Goal: Task Accomplishment & Management: Use online tool/utility

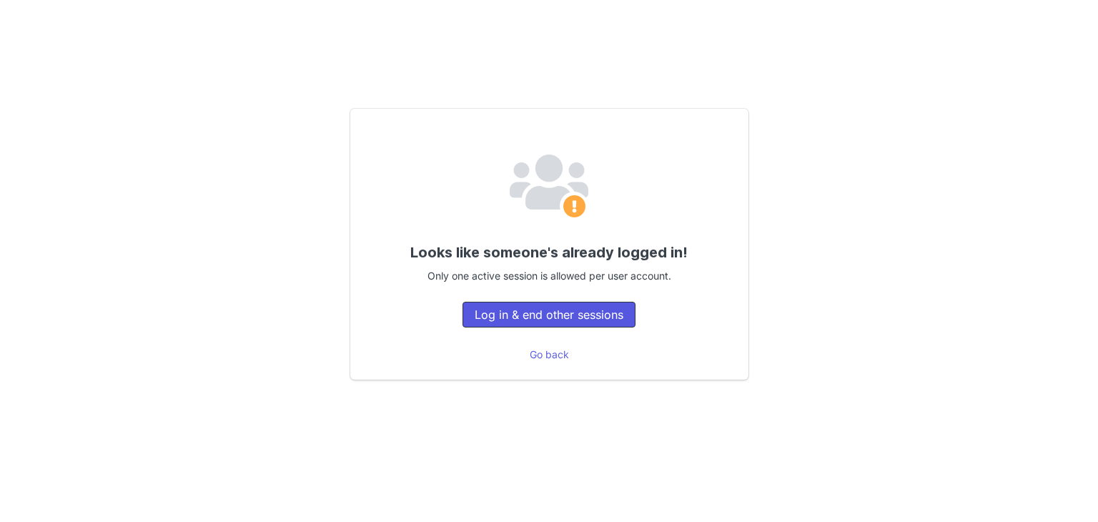
click at [533, 320] on button "Log in & end other sessions" at bounding box center [549, 315] width 173 height 26
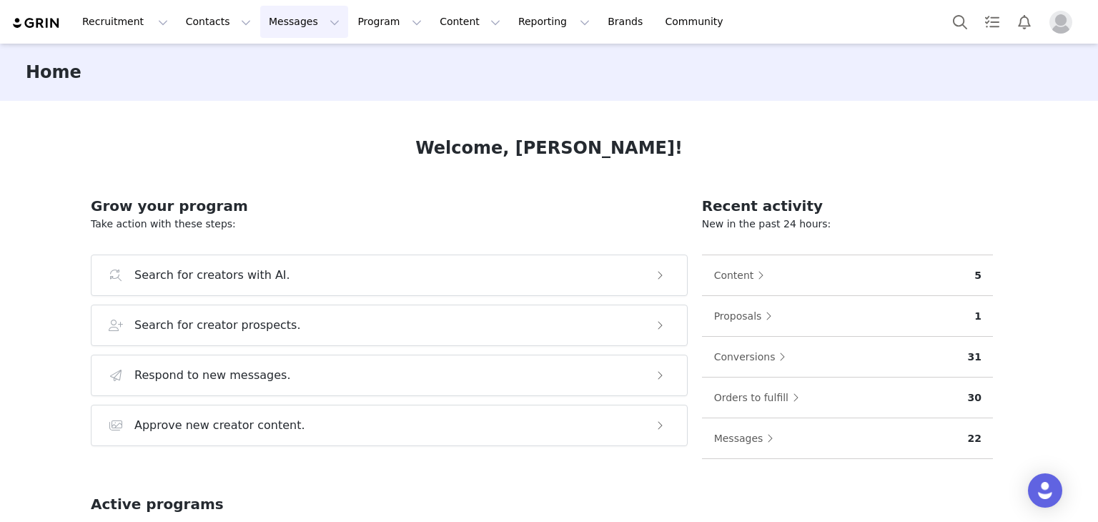
click at [277, 26] on button "Messages Messages" at bounding box center [304, 22] width 88 height 32
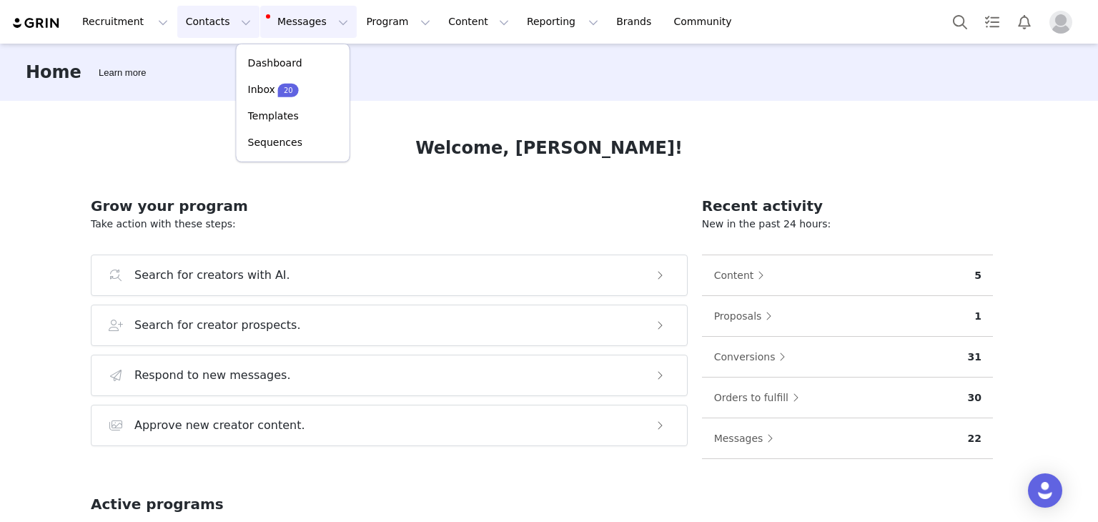
click at [204, 15] on button "Contacts Contacts" at bounding box center [218, 22] width 82 height 32
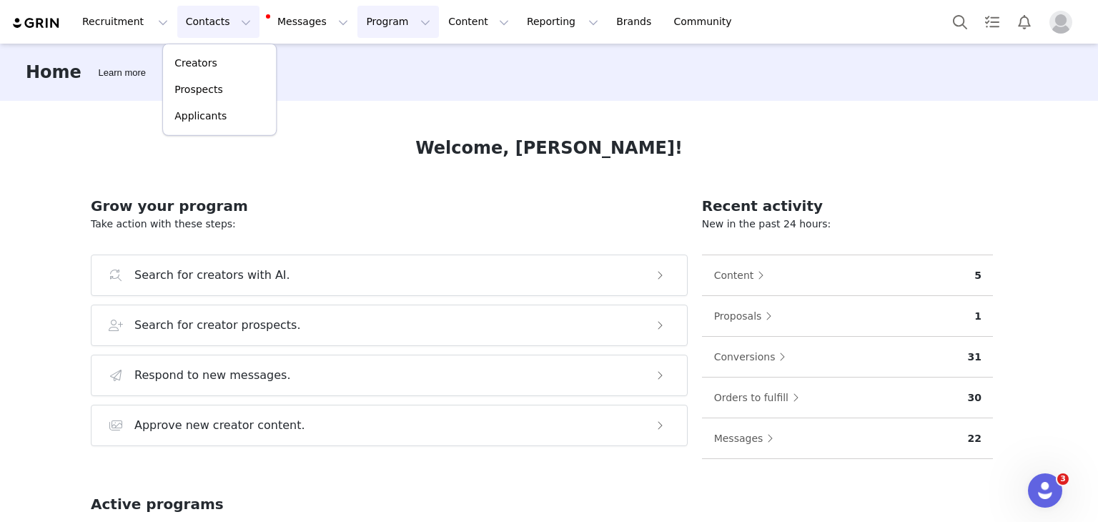
click at [357, 35] on button "Program Program" at bounding box center [397, 22] width 81 height 32
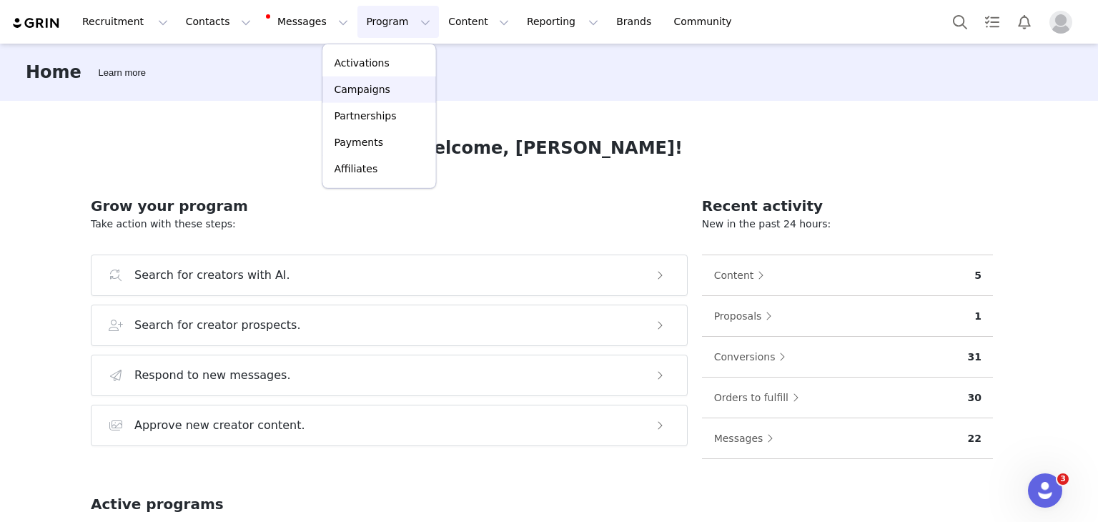
click at [362, 82] on p "Campaigns" at bounding box center [362, 89] width 56 height 15
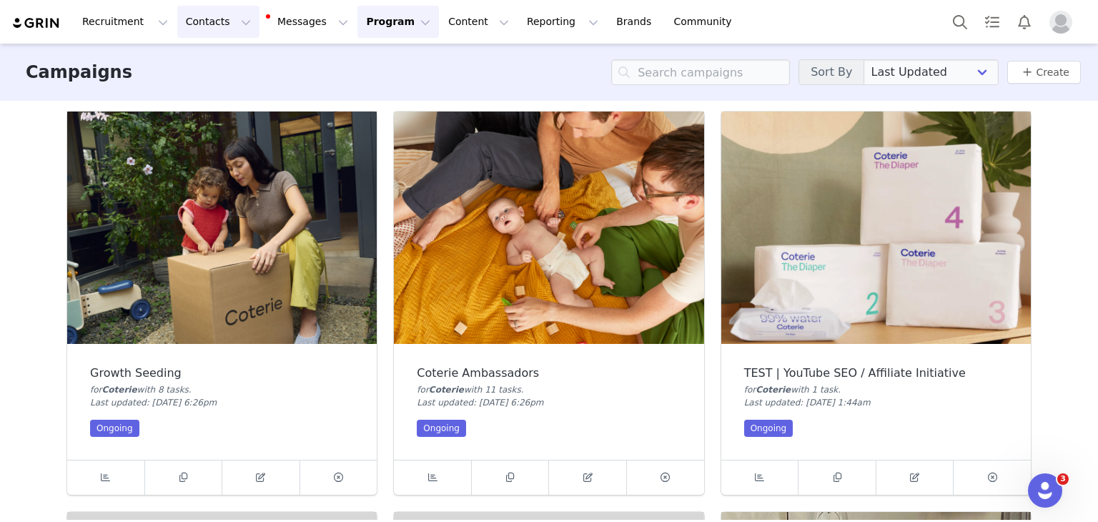
click at [180, 28] on button "Contacts Contacts" at bounding box center [218, 22] width 82 height 32
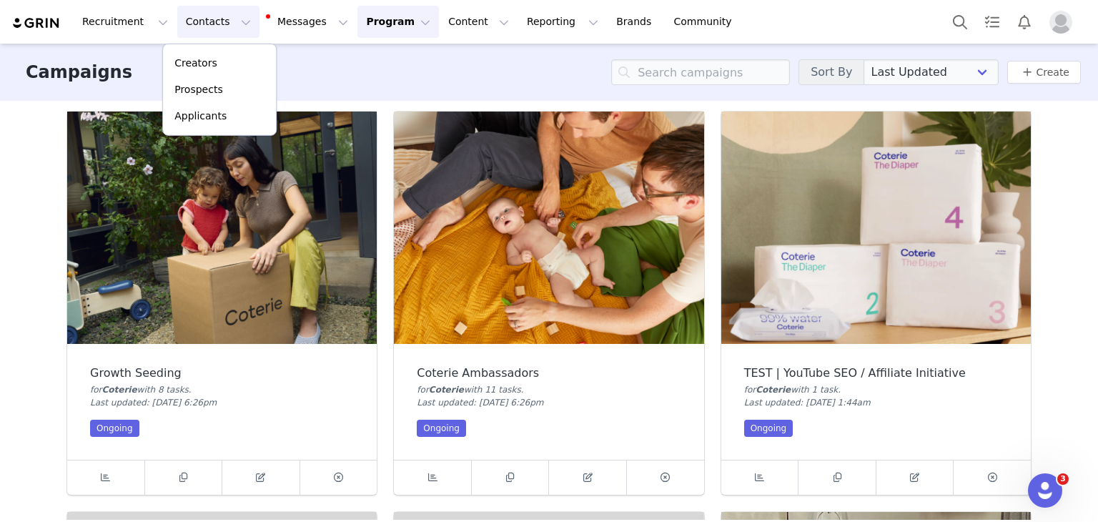
click at [443, 178] on img at bounding box center [549, 228] width 310 height 232
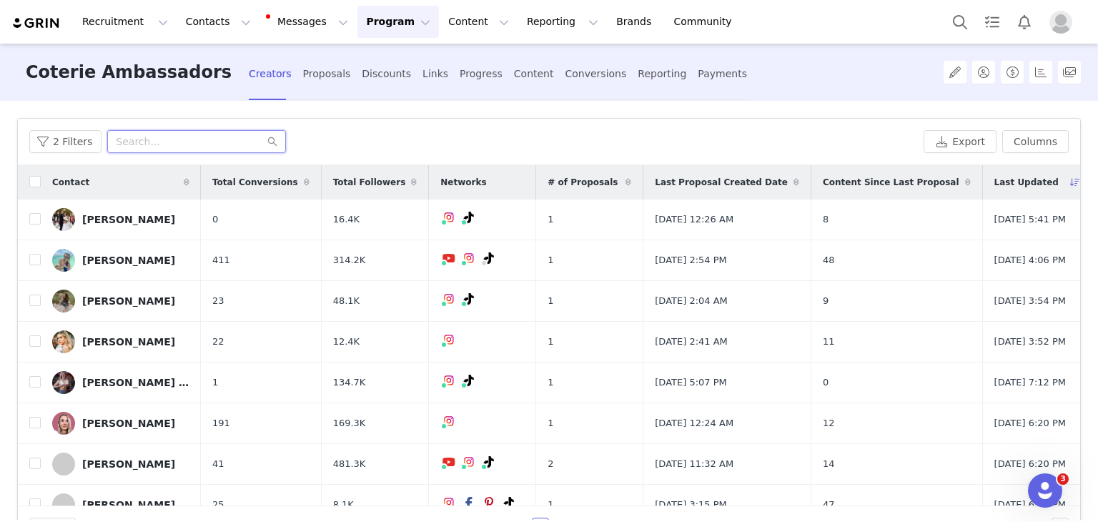
click at [179, 149] on input "text" at bounding box center [196, 141] width 179 height 23
click at [185, 141] on input "[PERSON_NAME]" at bounding box center [196, 141] width 179 height 23
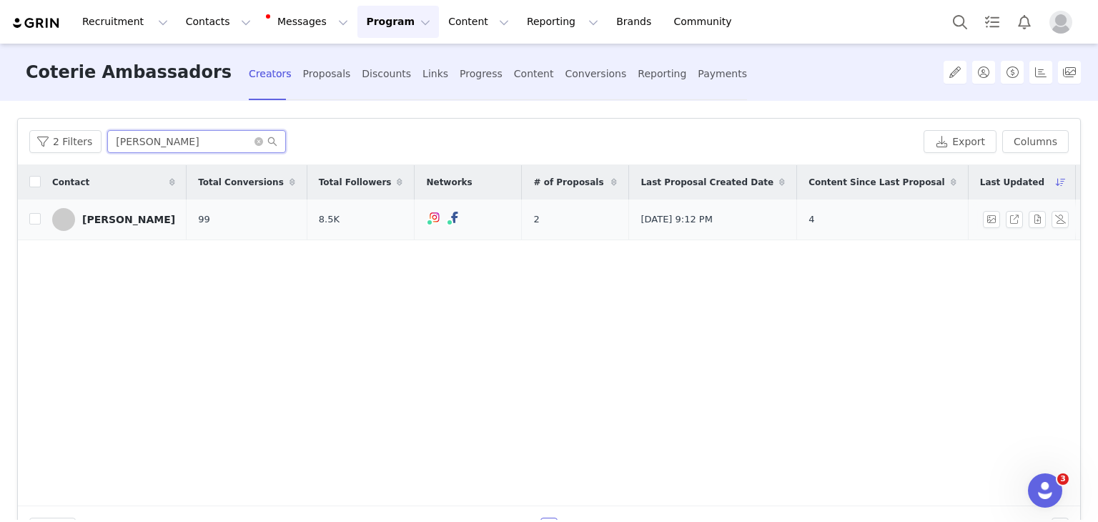
type input "[PERSON_NAME]"
click at [116, 218] on div "[PERSON_NAME]" at bounding box center [128, 219] width 93 height 11
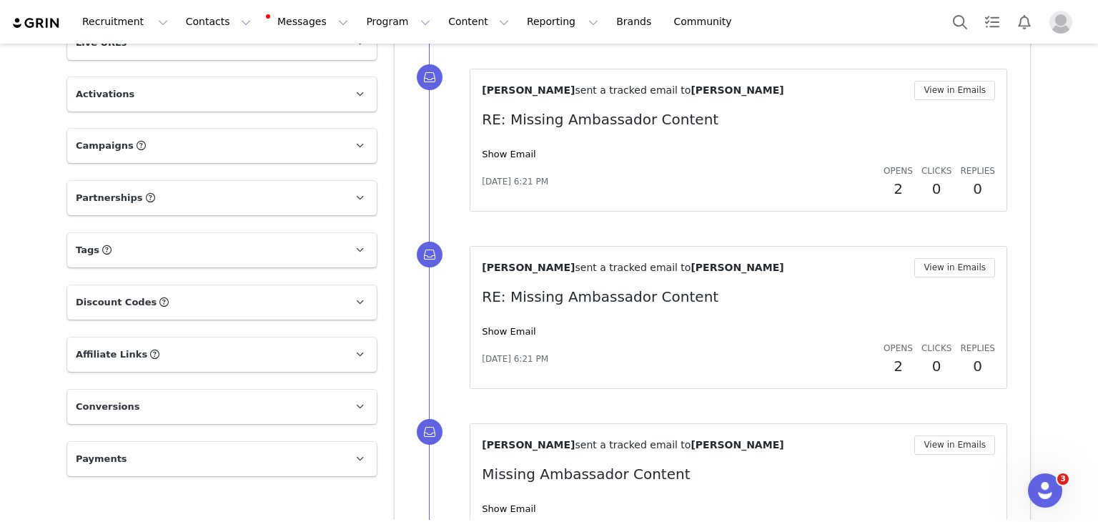
scroll to position [1054, 0]
click at [351, 295] on span at bounding box center [359, 303] width 17 height 17
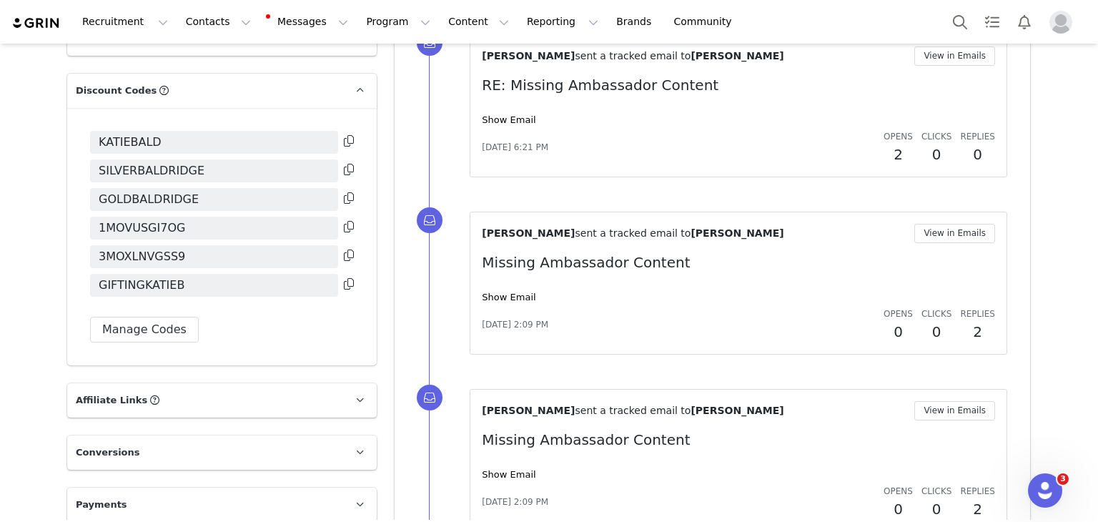
scroll to position [1269, 0]
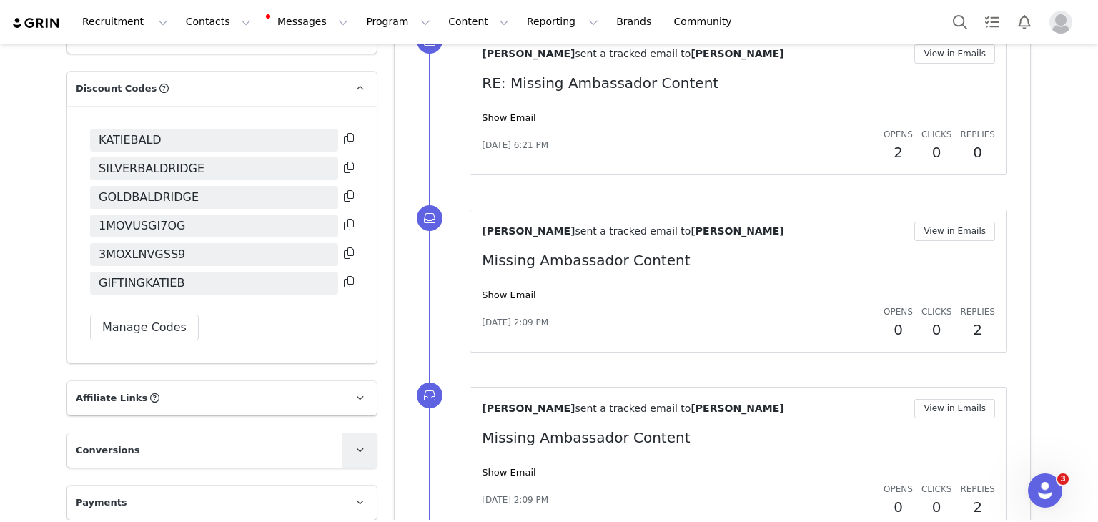
click at [342, 433] on link at bounding box center [359, 450] width 34 height 34
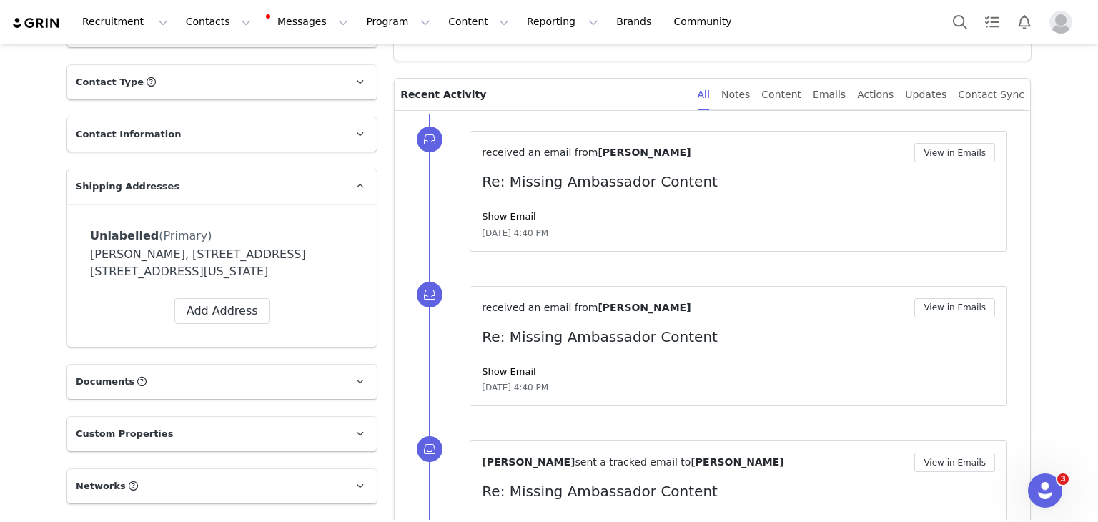
scroll to position [0, 0]
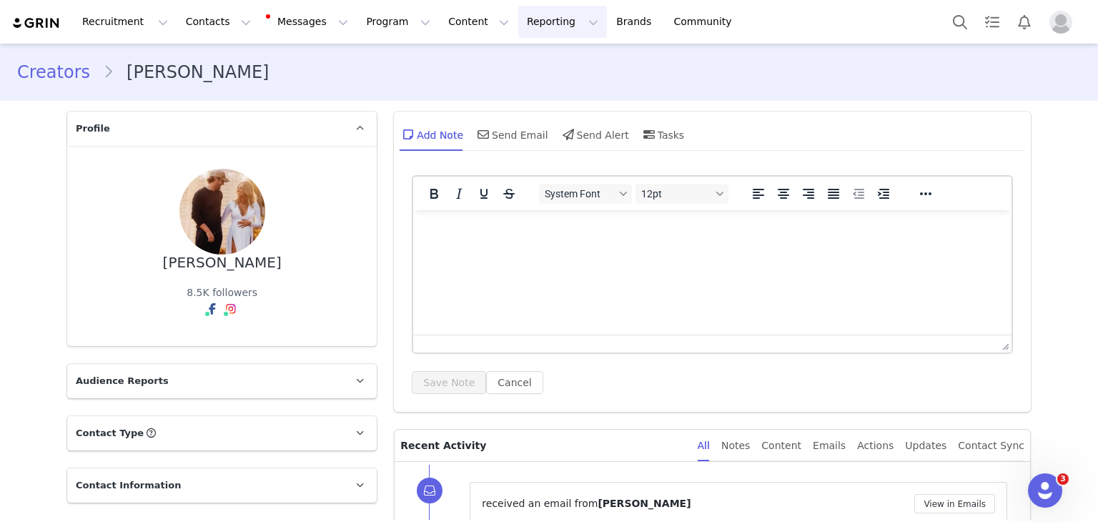
click at [518, 16] on button "Reporting Reporting" at bounding box center [562, 22] width 89 height 32
drag, startPoint x: 509, startPoint y: 58, endPoint x: 518, endPoint y: 87, distance: 30.5
click at [509, 58] on p "Dashboard" at bounding box center [504, 63] width 54 height 15
click at [518, 87] on p "Report Builder" at bounding box center [512, 89] width 71 height 15
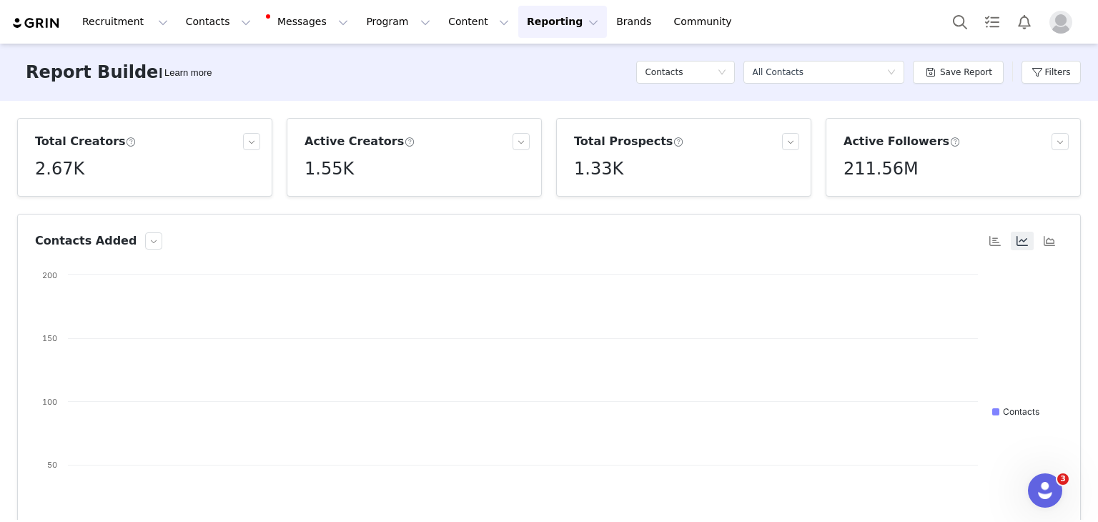
click at [518, 29] on button "Reporting Reporting" at bounding box center [562, 22] width 89 height 32
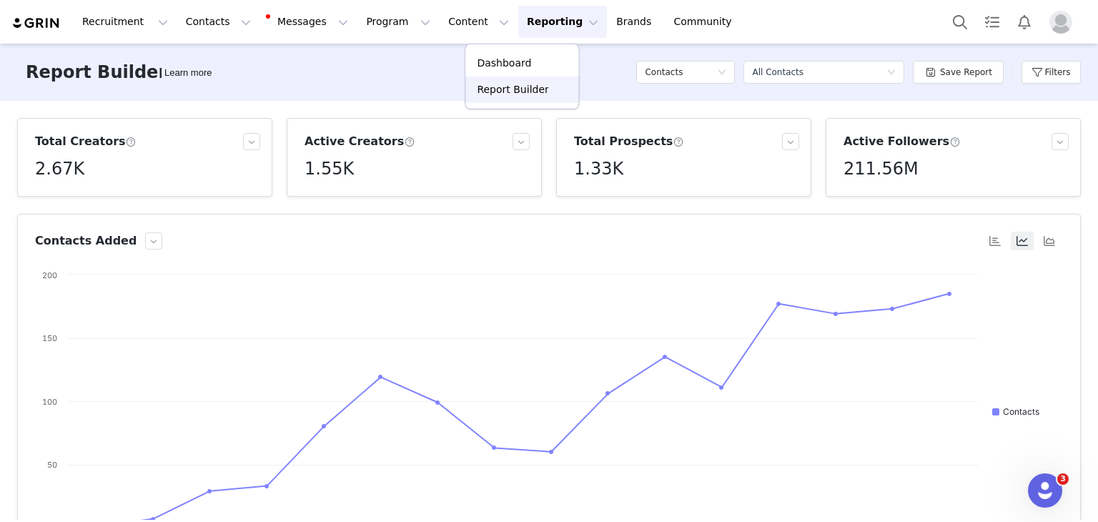
click at [511, 94] on p "Report Builder" at bounding box center [512, 89] width 71 height 15
click at [731, 79] on div "Contacts" at bounding box center [685, 72] width 99 height 23
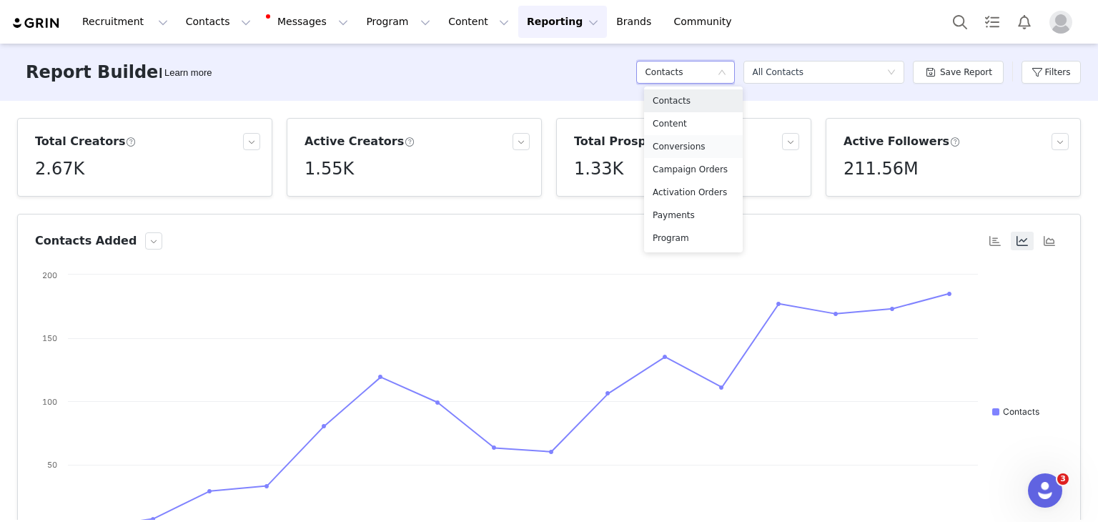
click at [706, 143] on h5 "Conversions" at bounding box center [693, 147] width 81 height 16
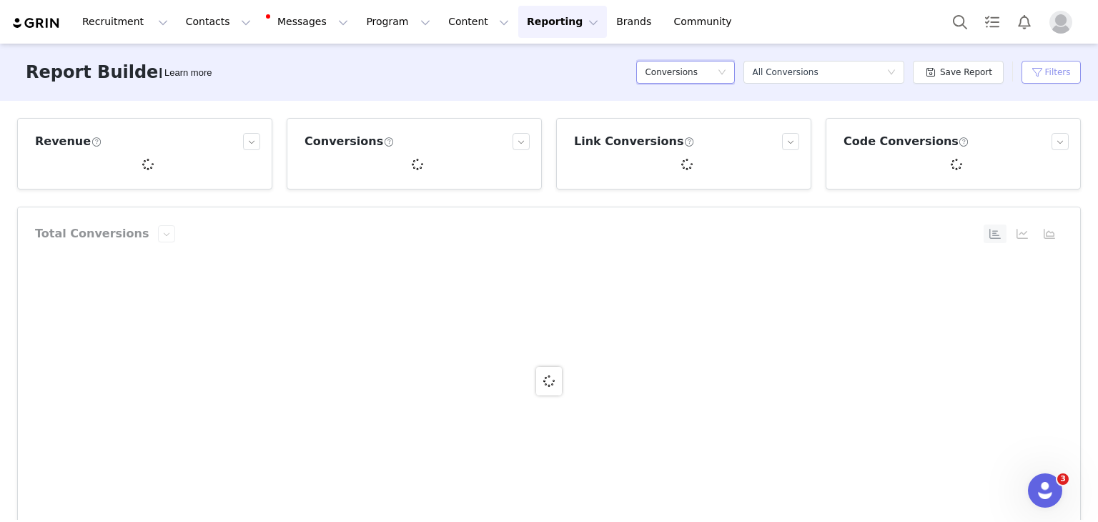
click at [1058, 72] on button "Filters" at bounding box center [1051, 72] width 59 height 23
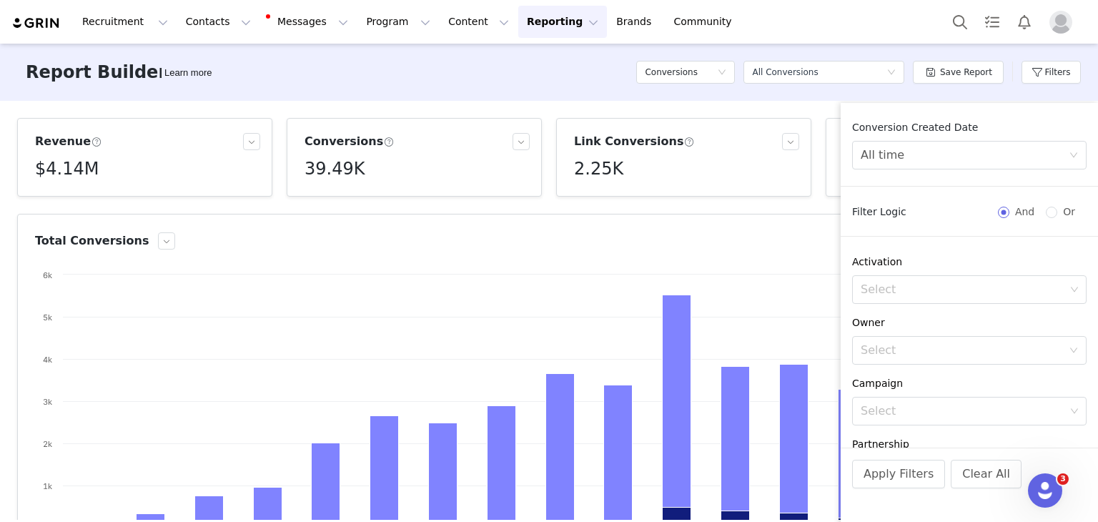
scroll to position [157, 0]
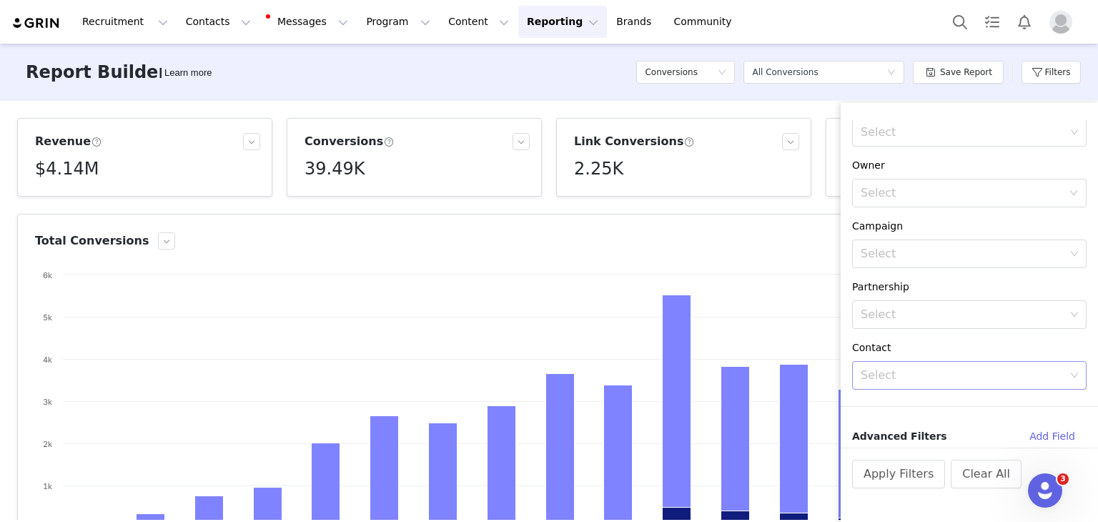
click at [927, 384] on div "Select" at bounding box center [963, 375] width 215 height 27
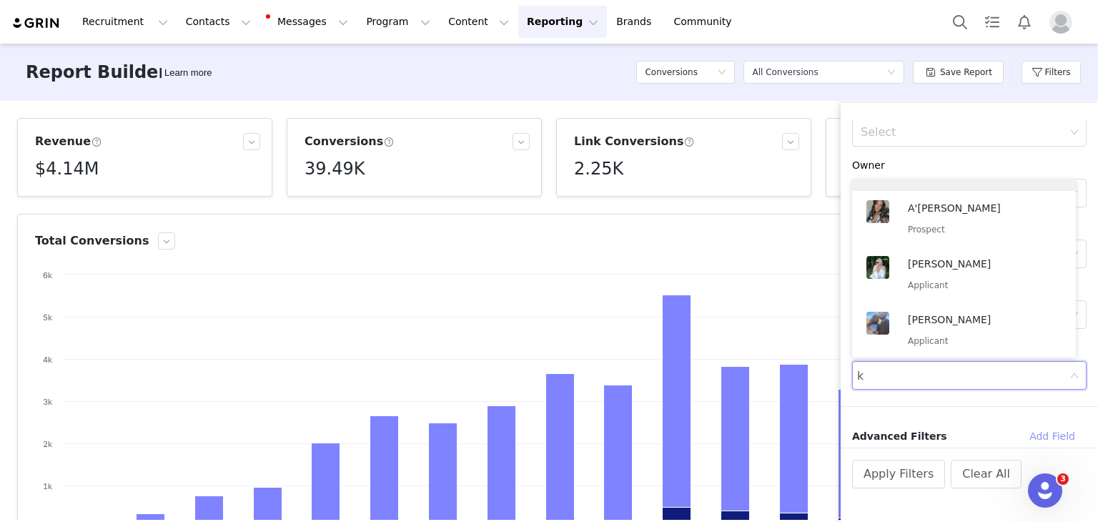
scroll to position [3, 0]
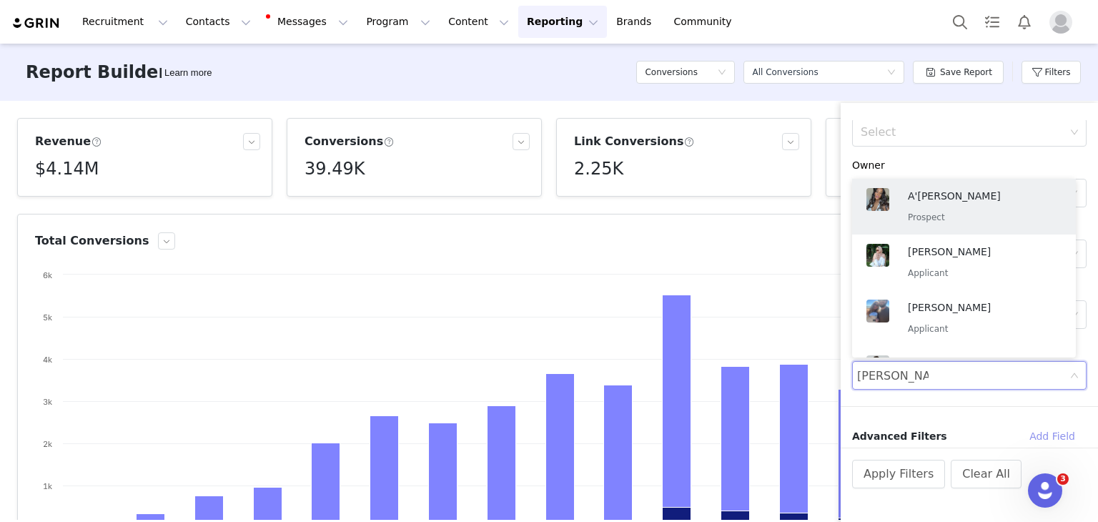
type input "[PERSON_NAME]"
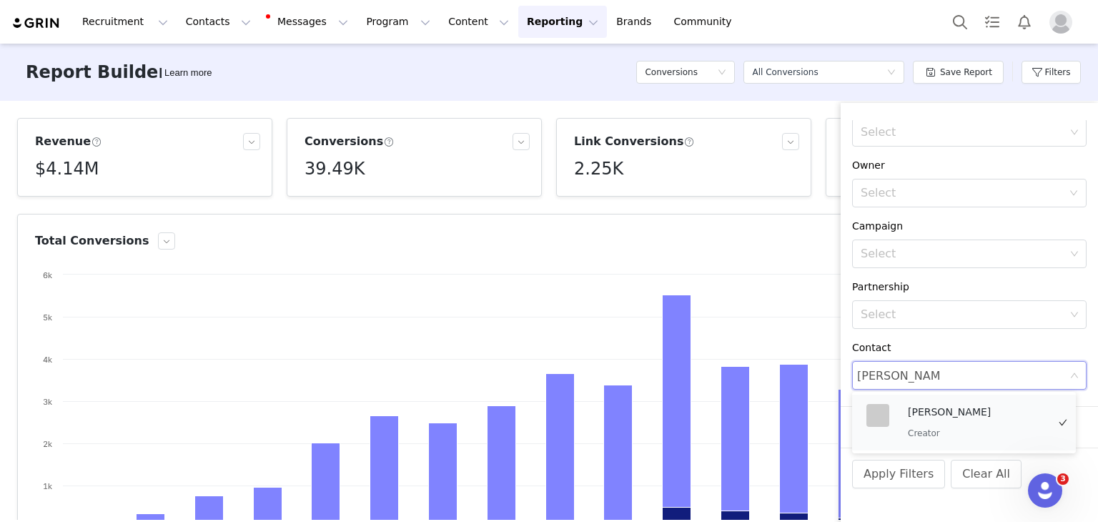
click at [969, 425] on p "Creator" at bounding box center [977, 433] width 139 height 16
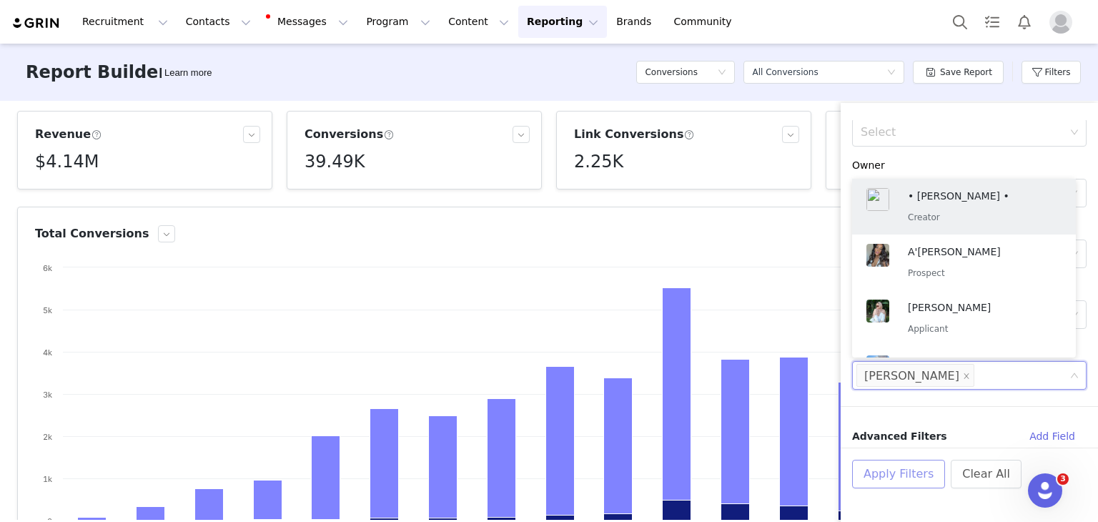
scroll to position [17, 0]
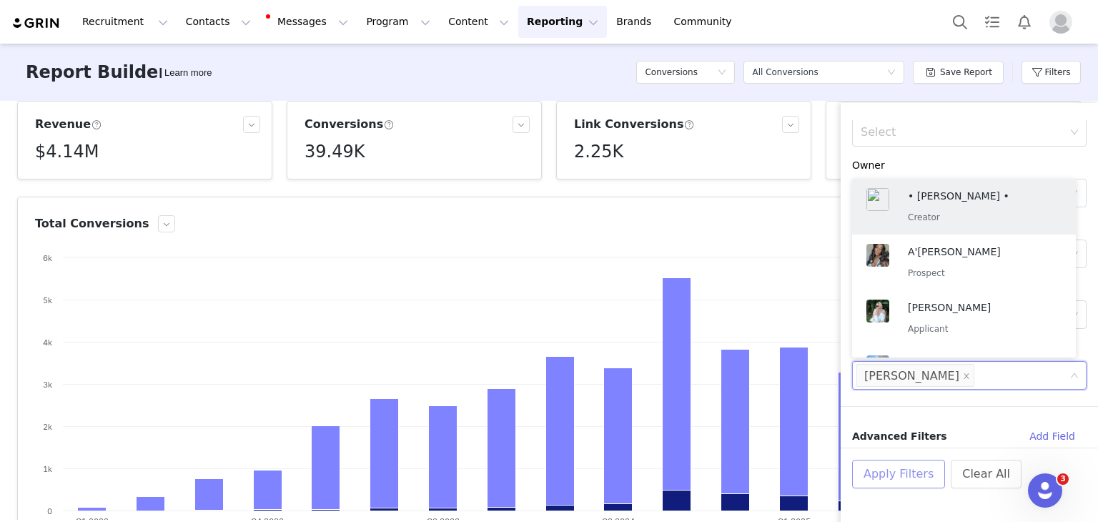
click at [888, 468] on button "Apply Filters" at bounding box center [898, 474] width 93 height 29
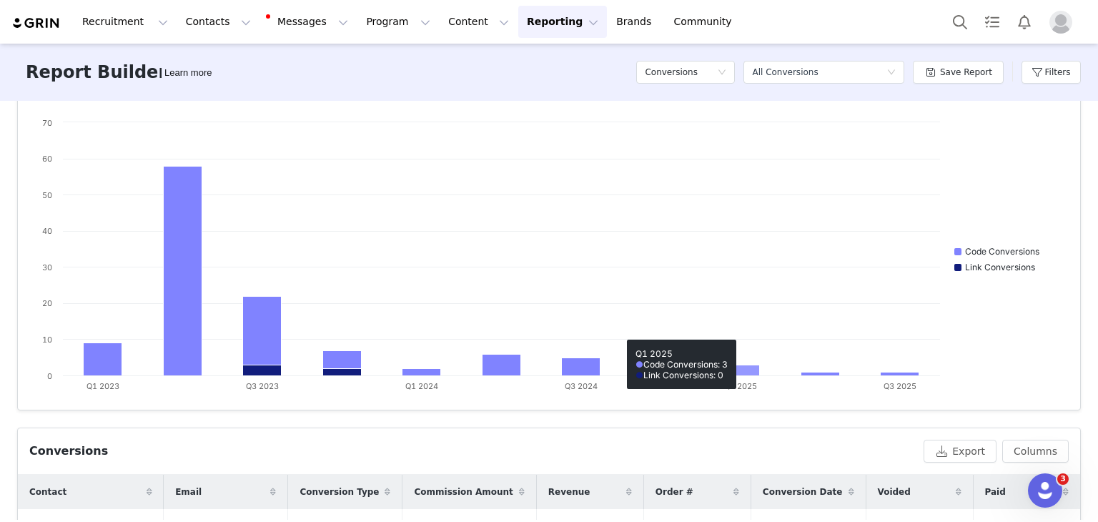
scroll to position [473, 0]
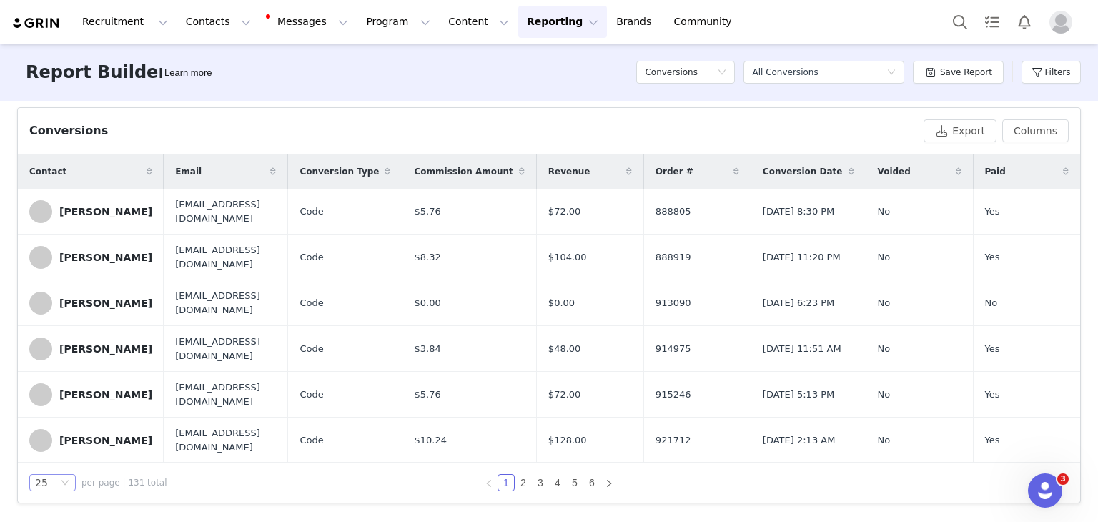
click at [64, 480] on icon "icon: down" at bounding box center [65, 482] width 9 height 9
click at [57, 458] on li "100" at bounding box center [52, 455] width 46 height 23
click at [717, 76] on div "Conversions" at bounding box center [681, 71] width 72 height 21
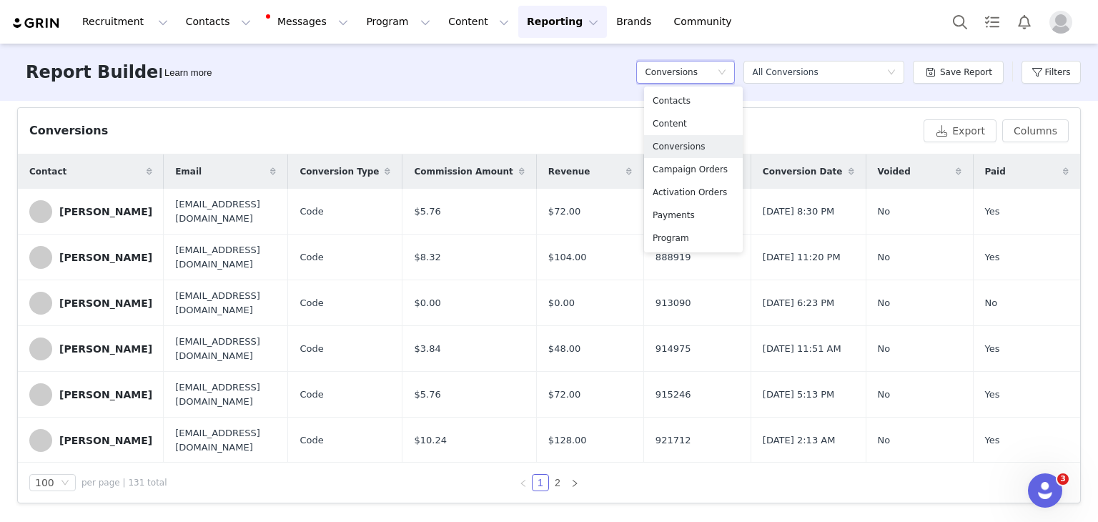
click at [836, 115] on div "Conversions Export Columns" at bounding box center [549, 131] width 1062 height 46
click at [552, 488] on link "2" at bounding box center [558, 483] width 16 height 16
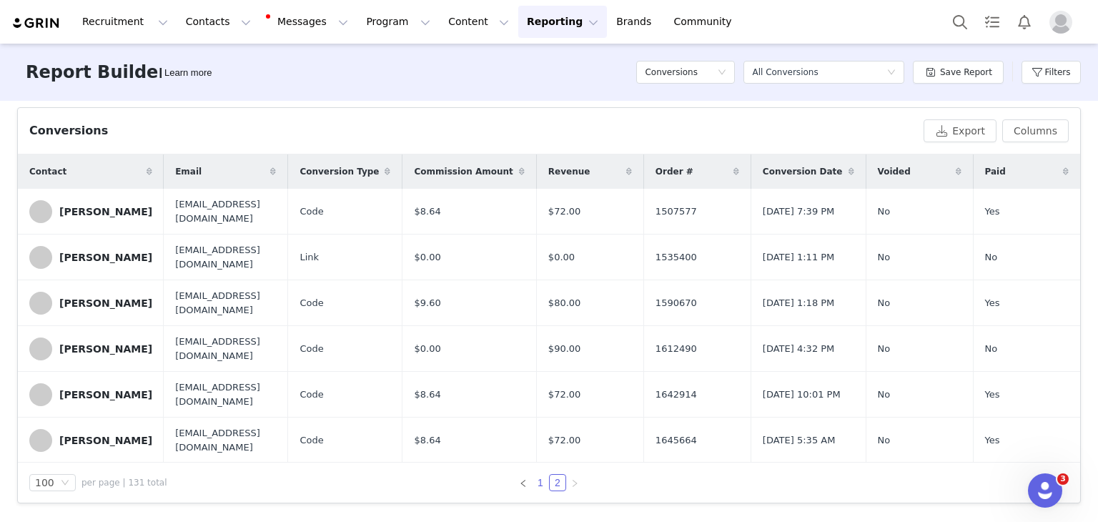
click at [533, 486] on link "1" at bounding box center [541, 483] width 16 height 16
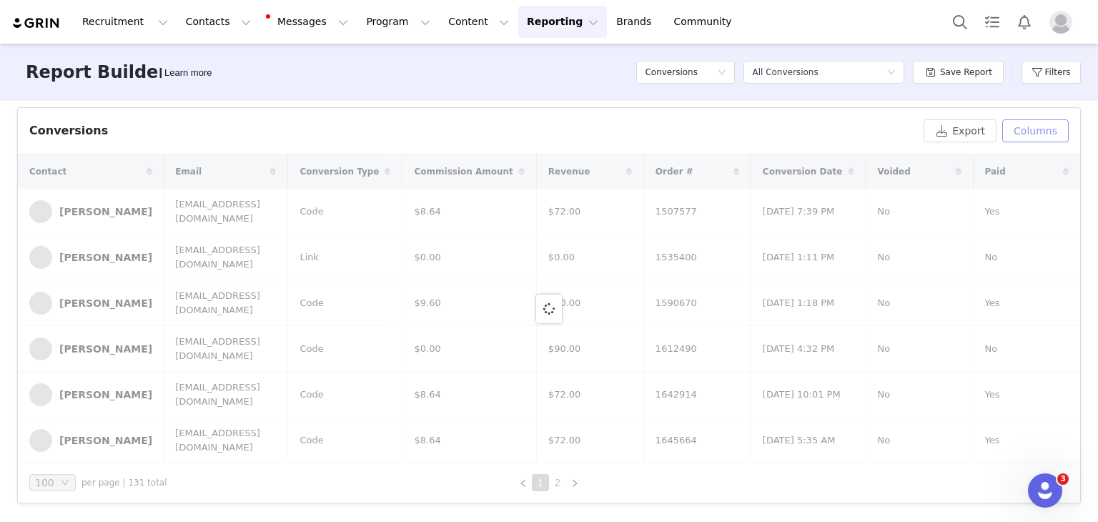
click at [1045, 129] on button "Columns" at bounding box center [1035, 130] width 66 height 23
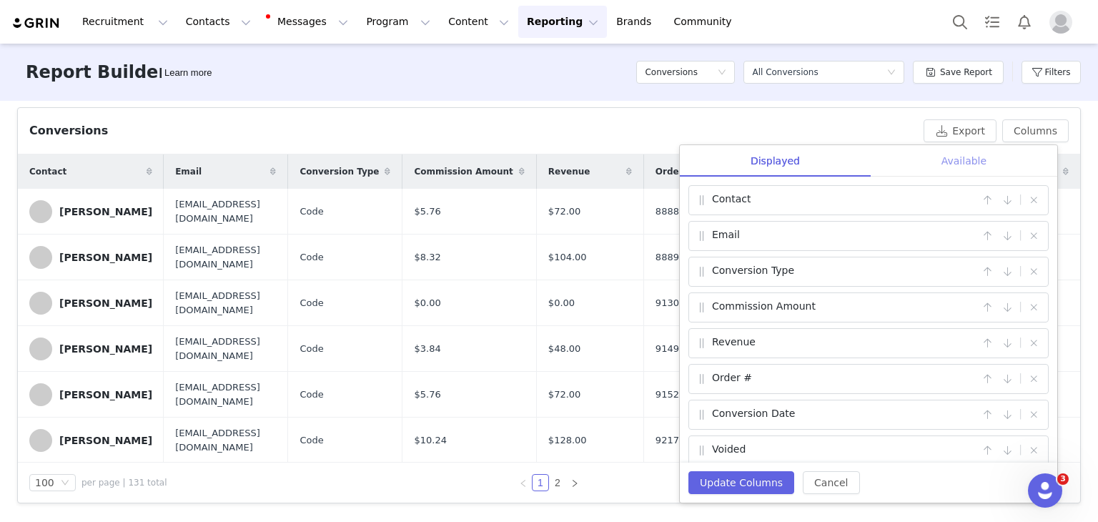
click at [957, 157] on div "Available" at bounding box center [964, 161] width 187 height 32
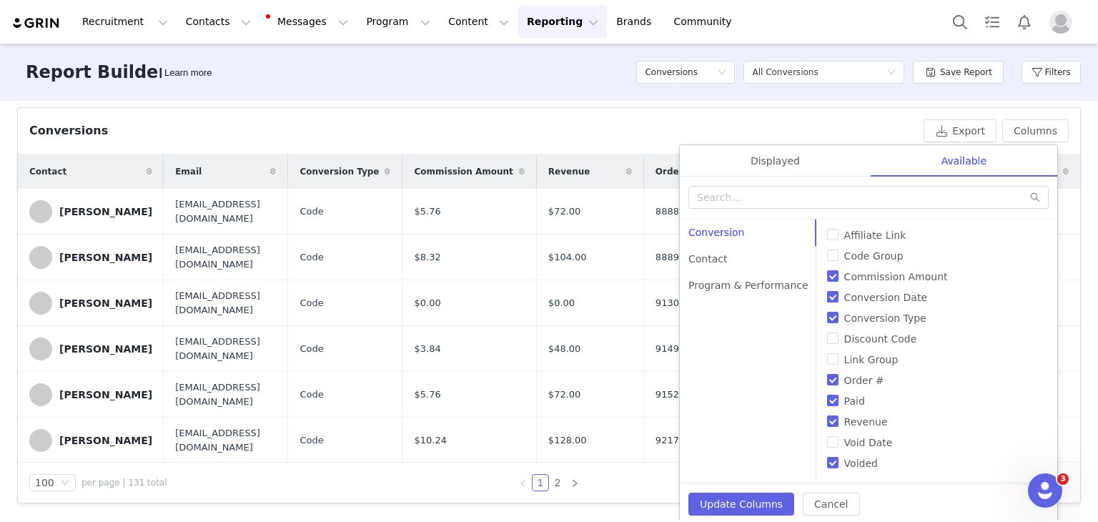
scroll to position [477, 0]
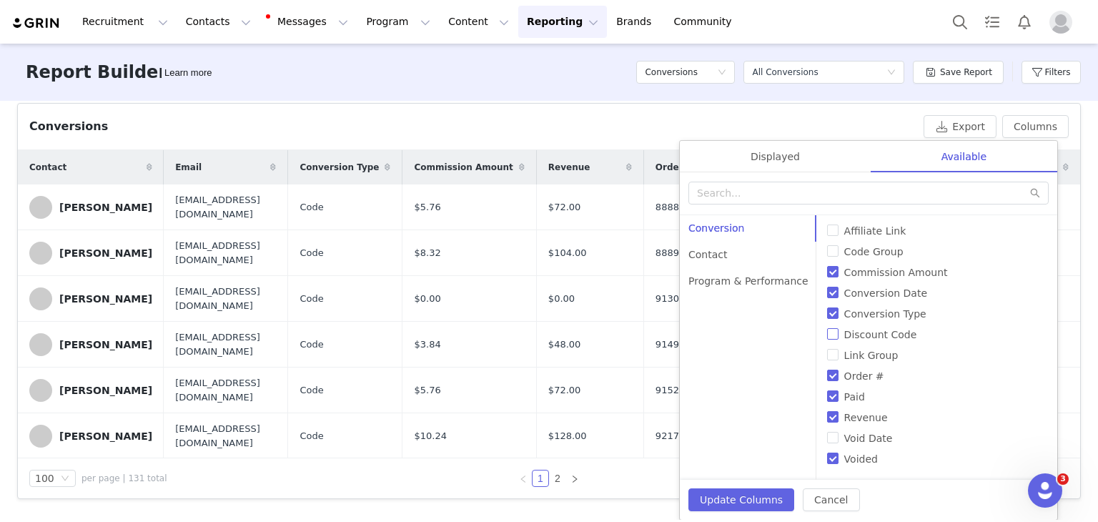
click at [839, 335] on span "Discount Code" at bounding box center [881, 334] width 84 height 11
click at [827, 335] on input "Discount Code" at bounding box center [832, 333] width 11 height 11
checkbox input "true"
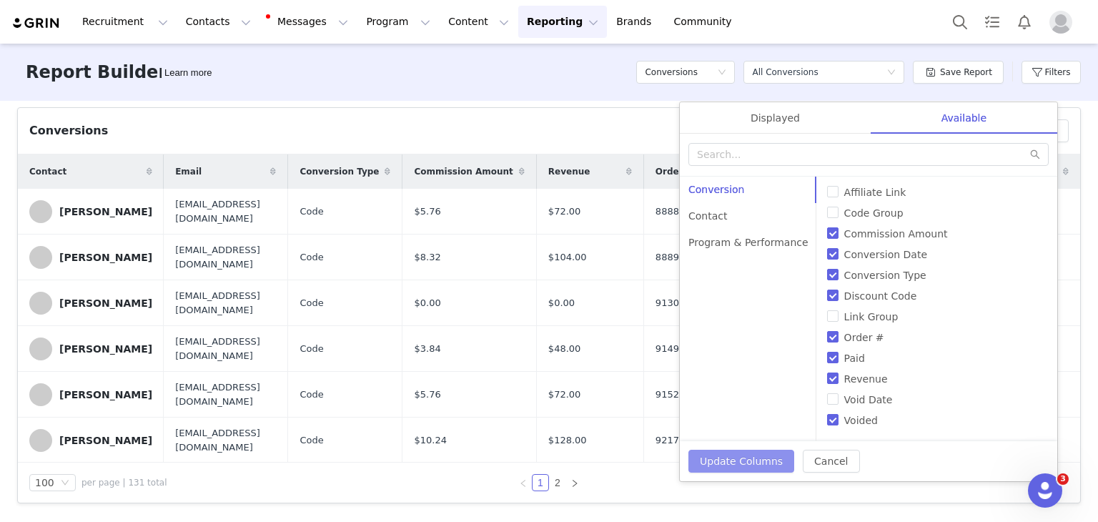
click at [765, 453] on button "Update Columns" at bounding box center [741, 461] width 106 height 23
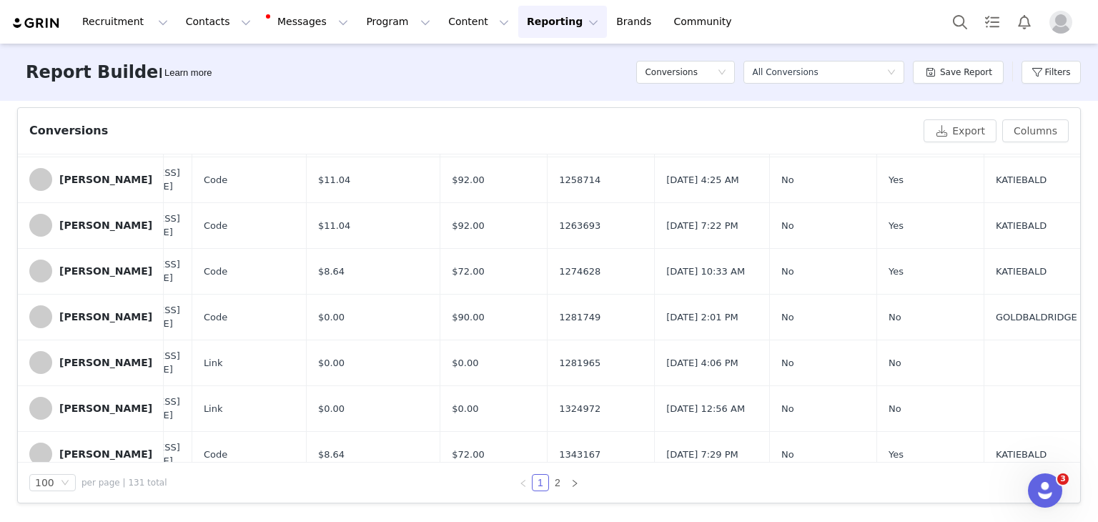
scroll to position [4215, 80]
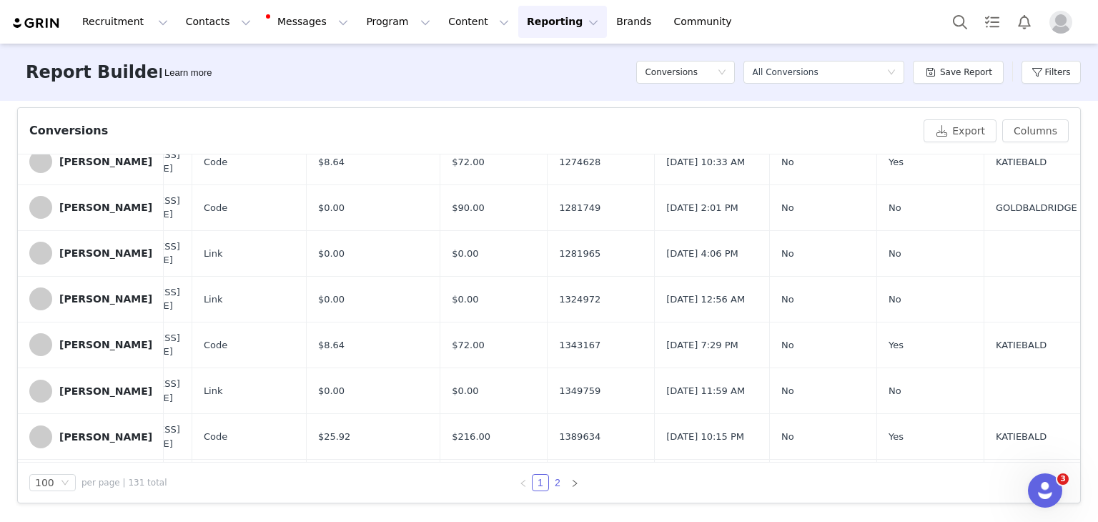
click at [555, 475] on link "2" at bounding box center [558, 483] width 16 height 16
